Goal: Information Seeking & Learning: Learn about a topic

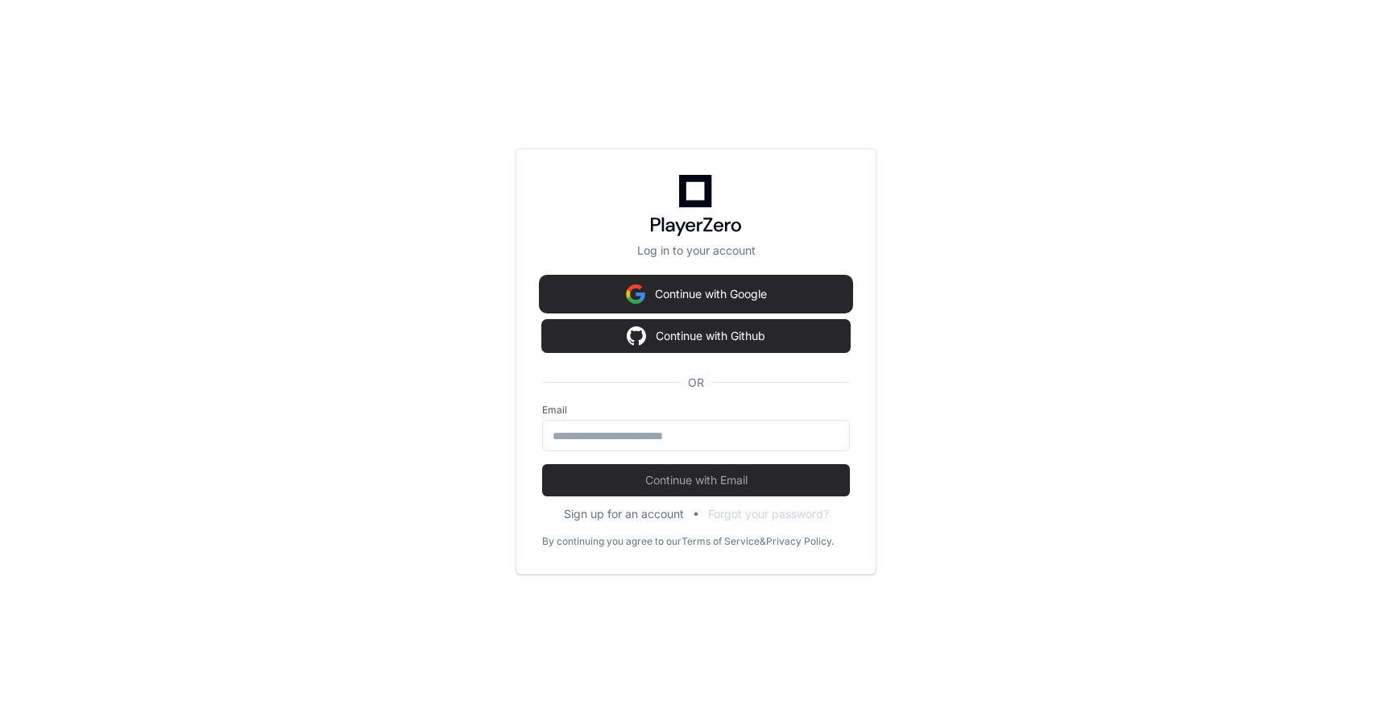
click at [582, 284] on button "Continue with Google" at bounding box center [696, 294] width 308 height 32
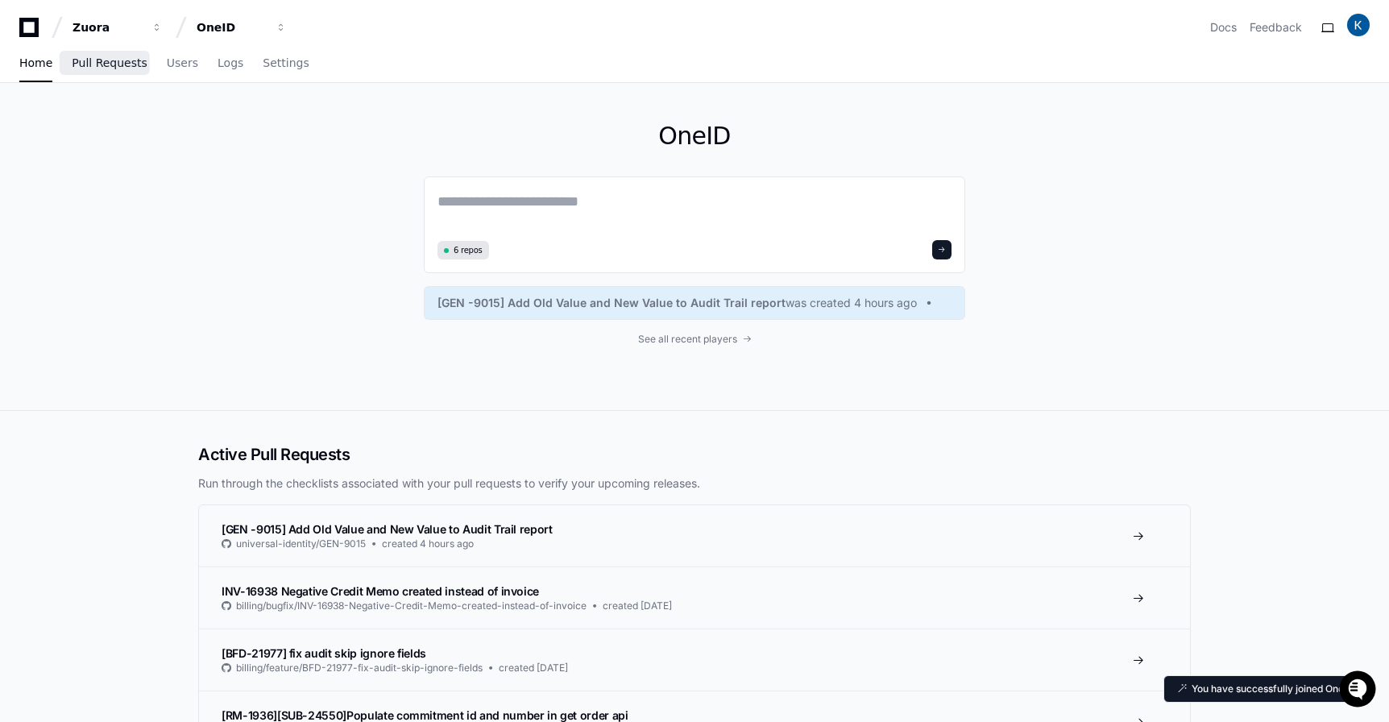
click at [125, 66] on span "Pull Requests" at bounding box center [109, 63] width 75 height 10
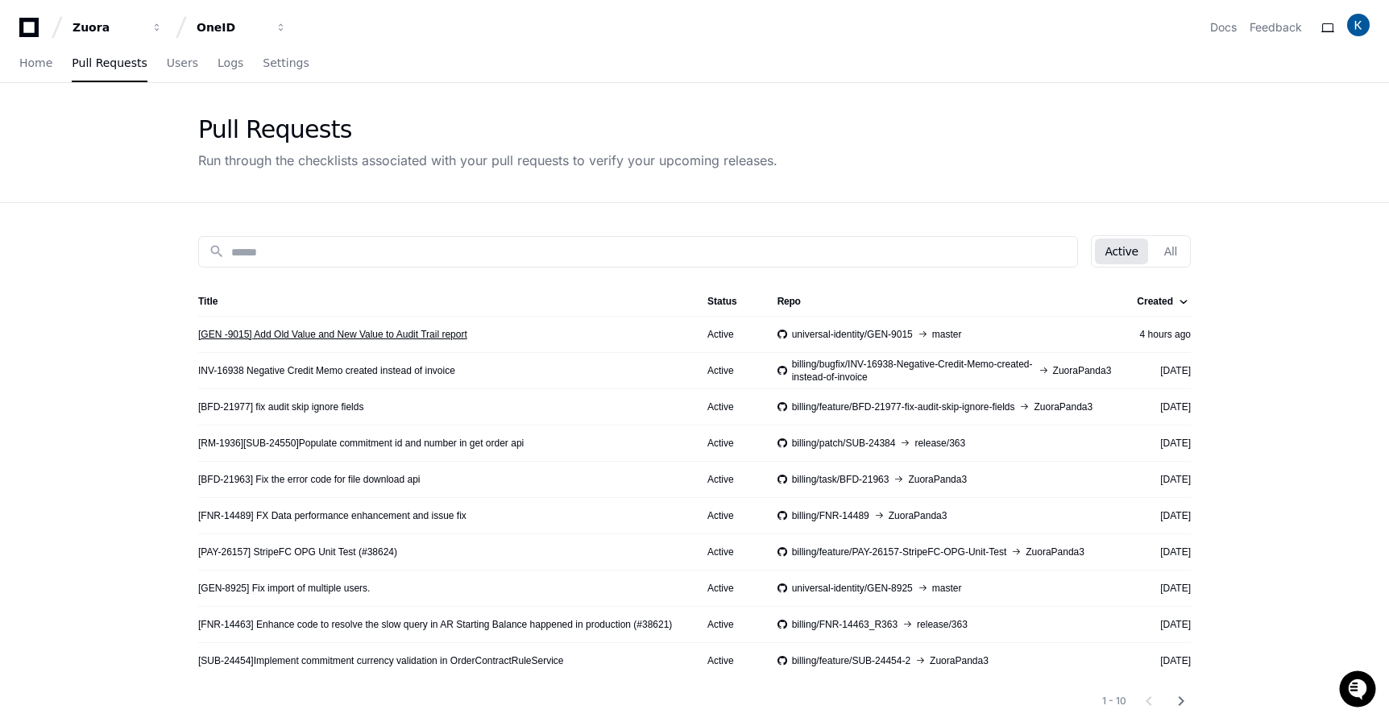
click at [327, 332] on link "[GEN -9015] Add Old Value and New Value to Audit Trail report" at bounding box center [332, 334] width 269 height 13
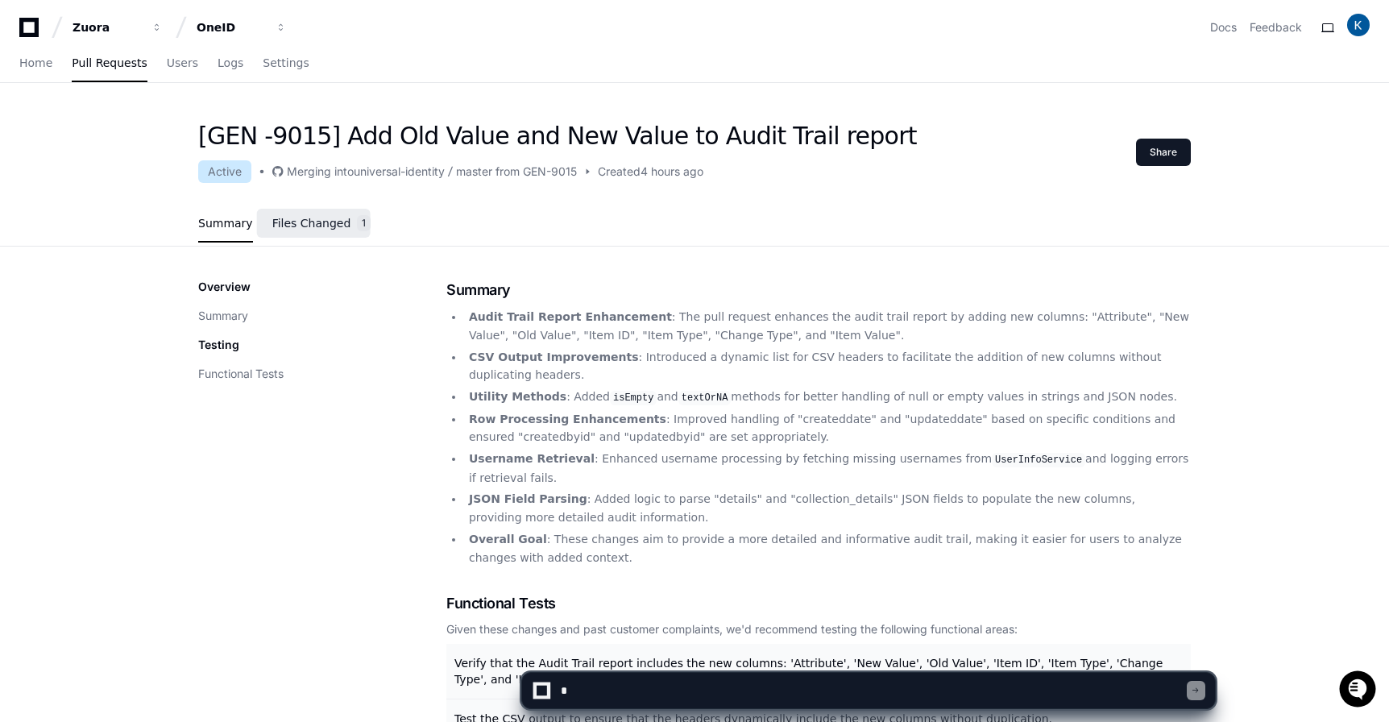
click at [335, 232] on link "Files Changed 1" at bounding box center [321, 223] width 99 height 43
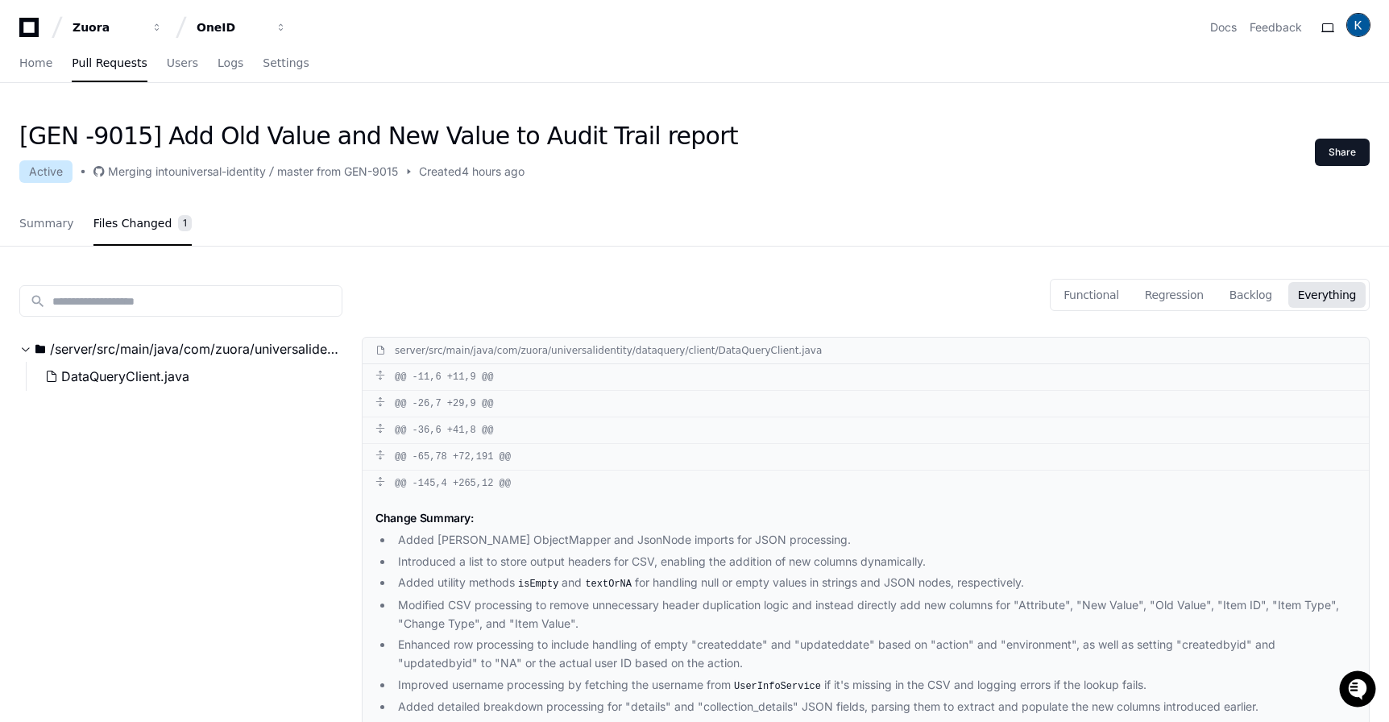
click at [1369, 29] on img at bounding box center [1358, 25] width 23 height 23
click at [59, 234] on link "Summary" at bounding box center [46, 223] width 55 height 37
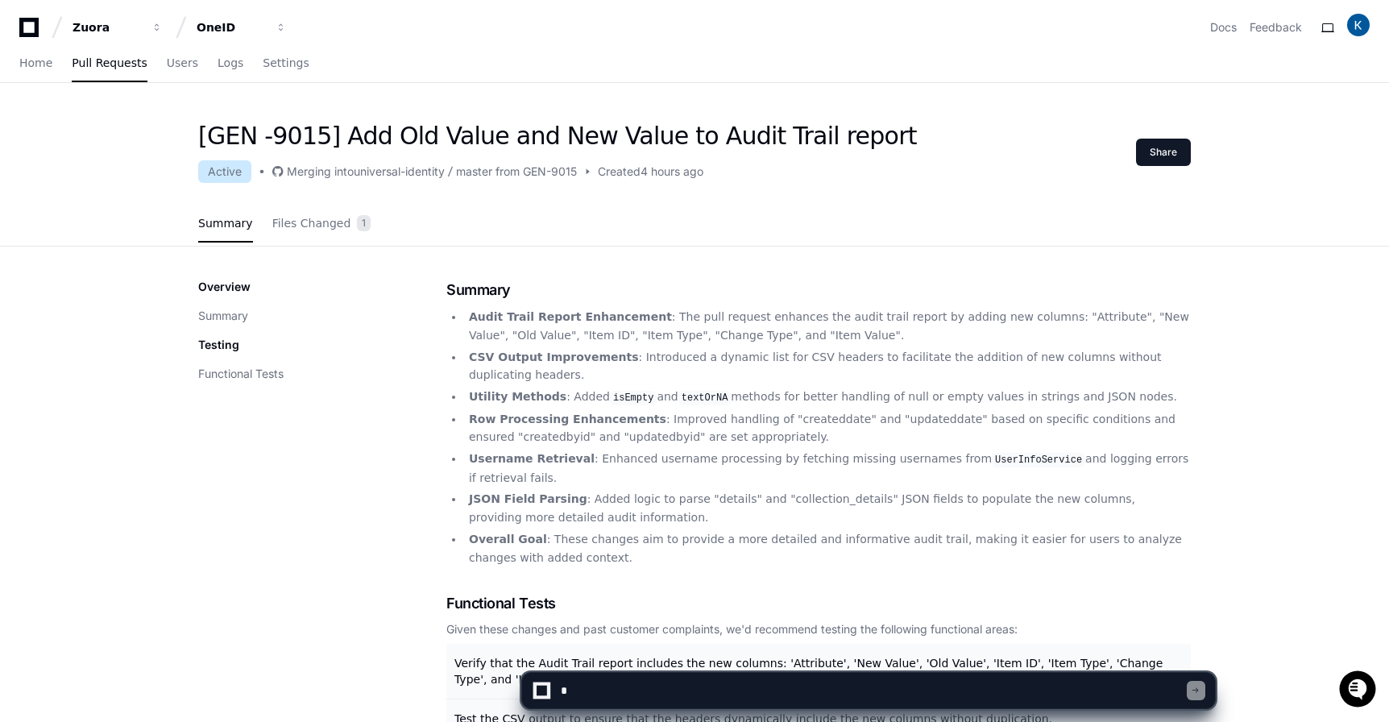
drag, startPoint x: 582, startPoint y: 395, endPoint x: 1008, endPoint y: 420, distance: 427.6
click at [1010, 420] on ul "Audit Trail Report Enhancement : The pull request enhances the audit trail repo…" at bounding box center [818, 437] width 744 height 259
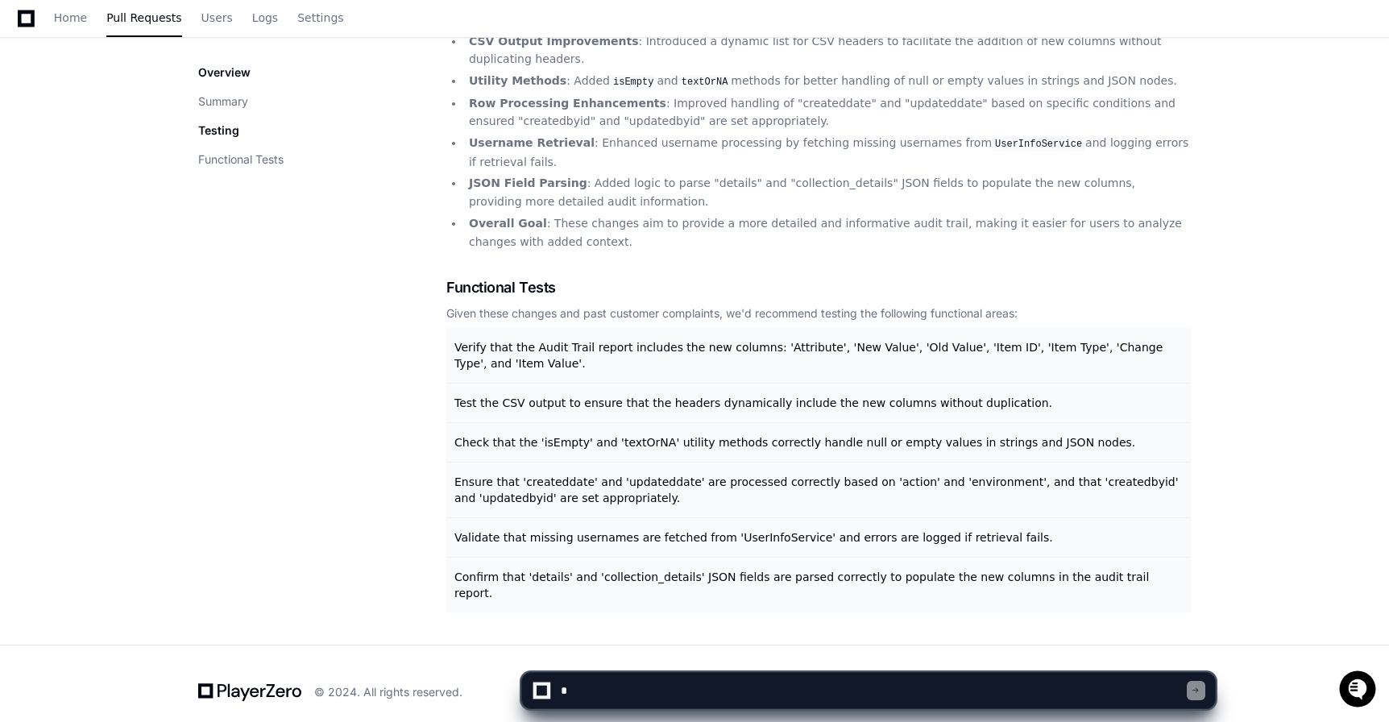
scroll to position [102, 0]
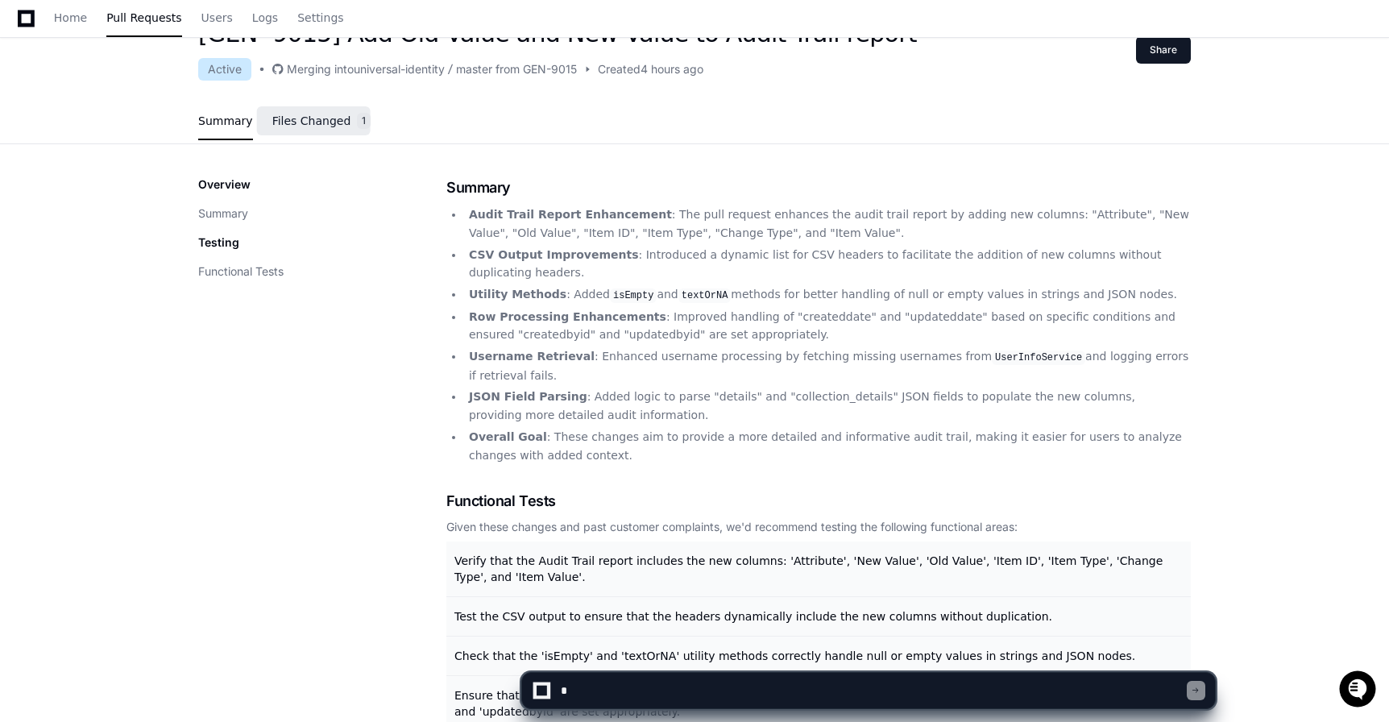
click at [325, 102] on link "Files Changed 1" at bounding box center [321, 121] width 99 height 43
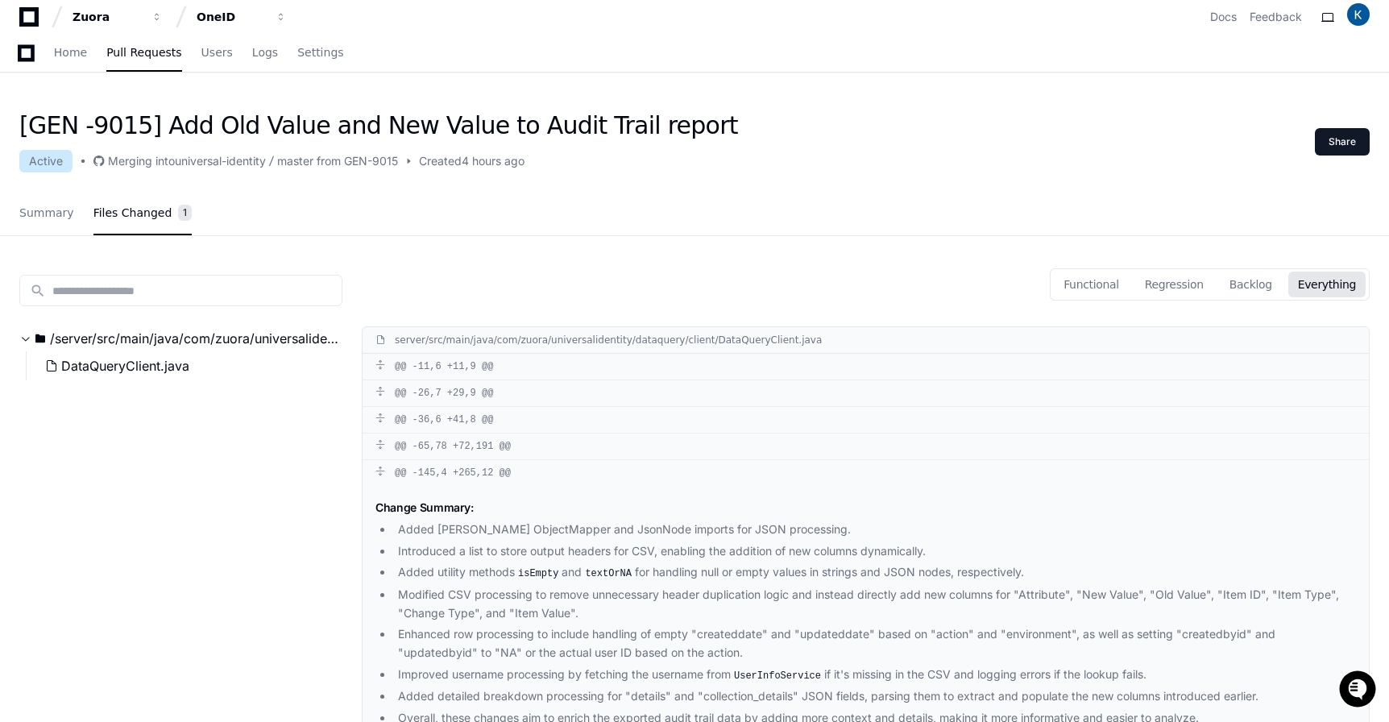
scroll to position [0, 0]
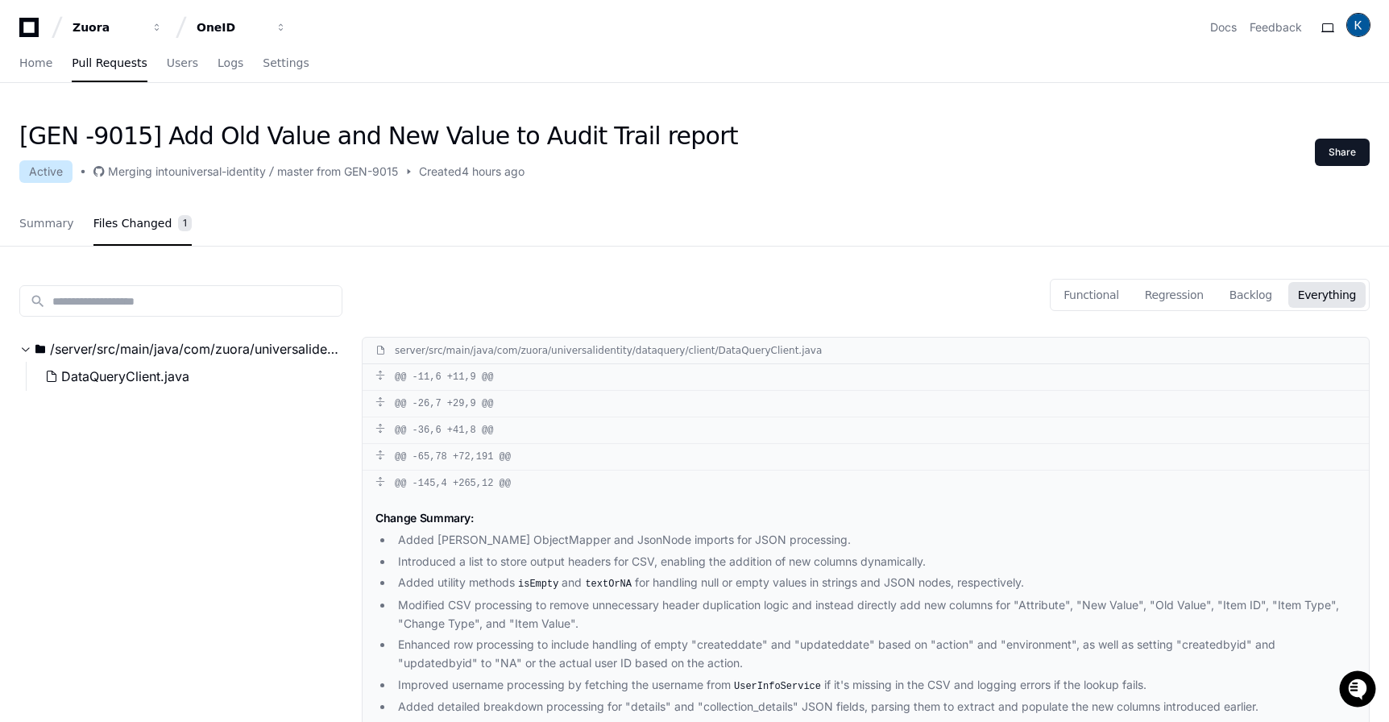
click at [1360, 30] on img at bounding box center [1358, 25] width 23 height 23
click at [179, 68] on span "Users" at bounding box center [182, 63] width 31 height 10
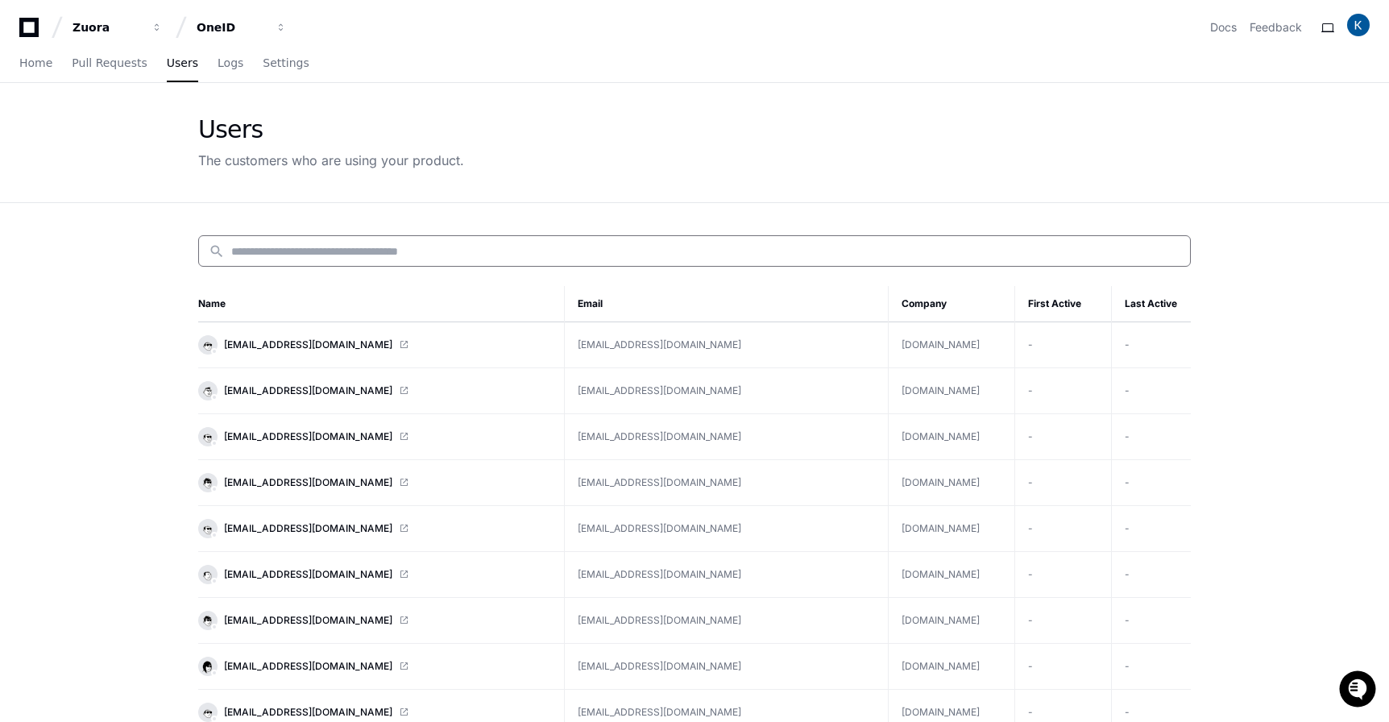
click at [292, 250] on input at bounding box center [705, 251] width 949 height 16
click at [266, 346] on span "[EMAIL_ADDRESS][DOMAIN_NAME]" at bounding box center [308, 344] width 168 height 13
click at [99, 60] on span "Pull Requests" at bounding box center [109, 63] width 75 height 10
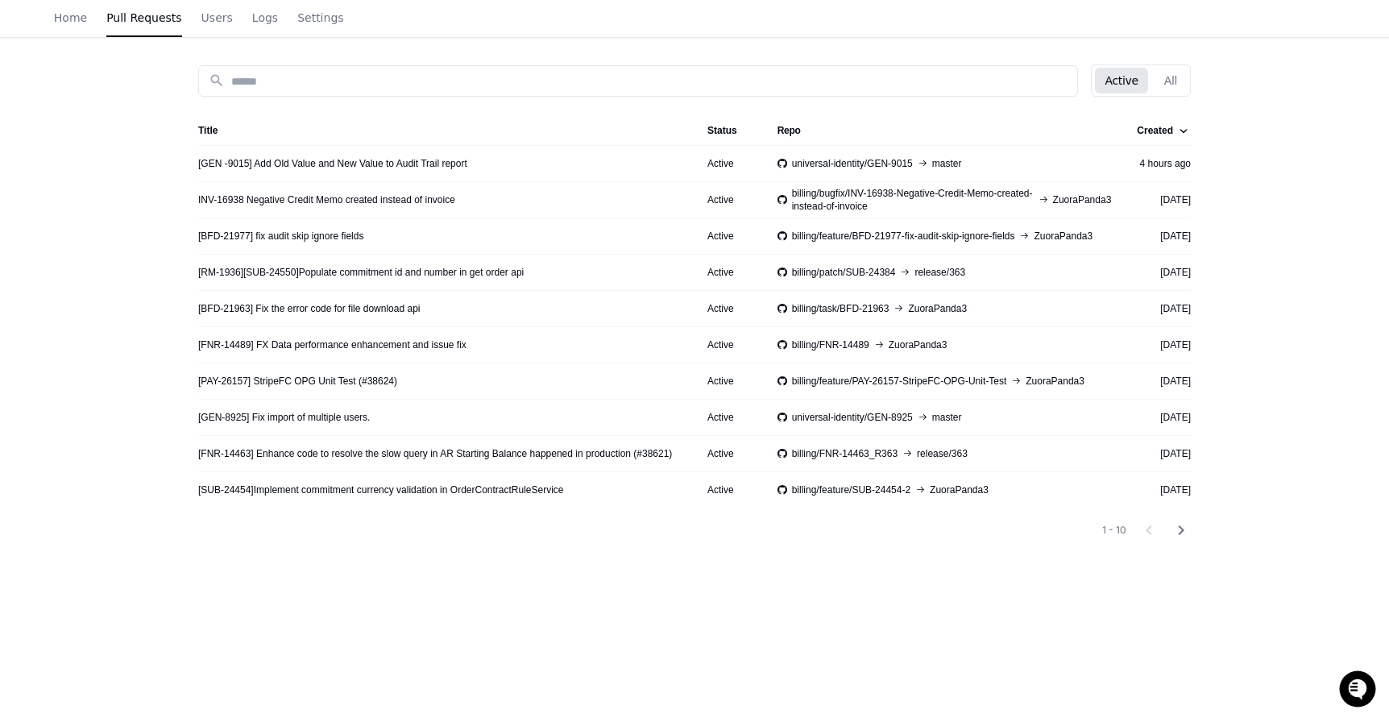
scroll to position [150, 0]
